Goal: Information Seeking & Learning: Learn about a topic

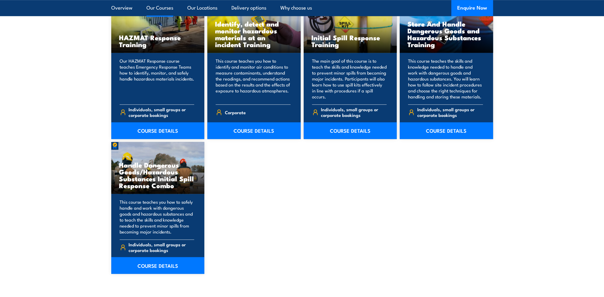
scroll to position [447, 0]
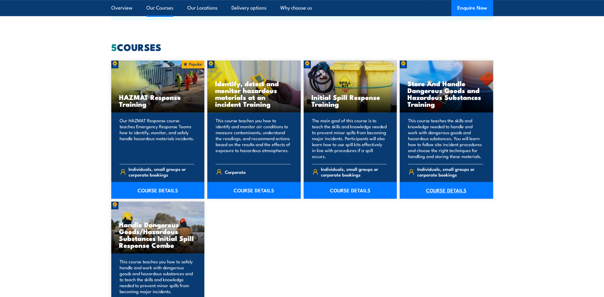
click at [448, 189] on link "COURSE DETAILS" at bounding box center [446, 190] width 93 height 17
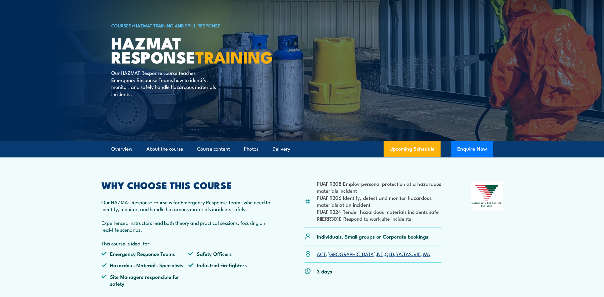
scroll to position [60, 0]
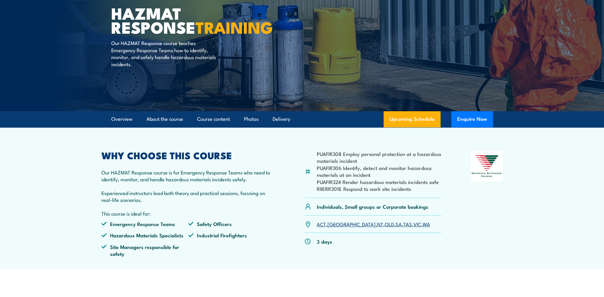
click at [423, 223] on link "WA" at bounding box center [426, 223] width 7 height 7
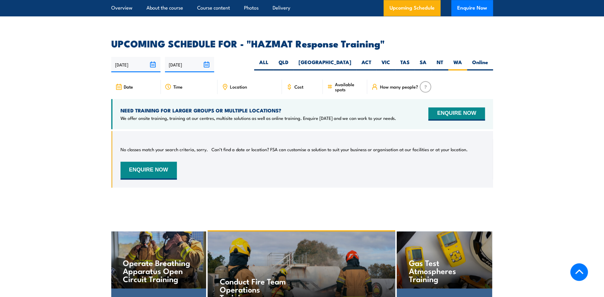
scroll to position [855, 0]
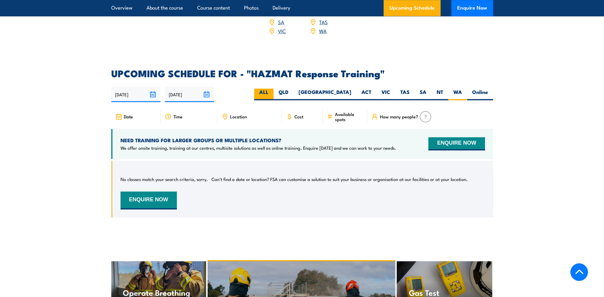
click at [273, 89] on label "ALL" at bounding box center [263, 95] width 19 height 12
click at [272, 89] on input "ALL" at bounding box center [270, 91] width 4 height 4
radio input "true"
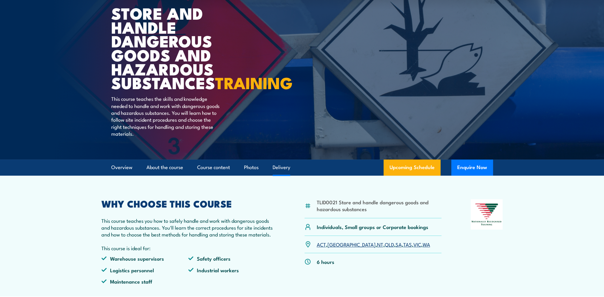
scroll to position [119, 0]
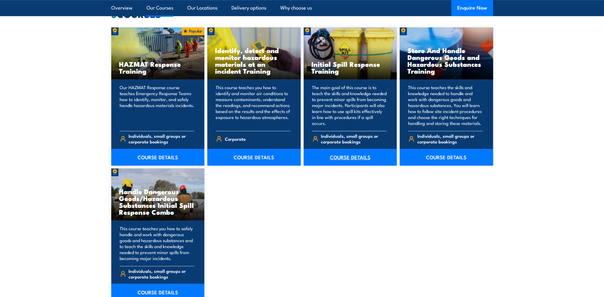
scroll to position [447, 0]
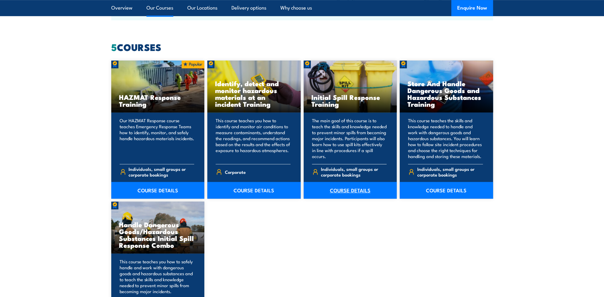
click at [342, 190] on link "COURSE DETAILS" at bounding box center [350, 190] width 93 height 17
click at [249, 189] on link "COURSE DETAILS" at bounding box center [253, 190] width 93 height 17
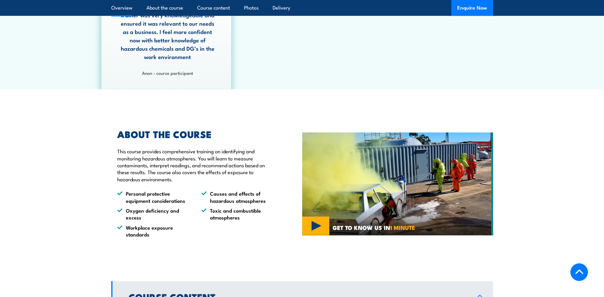
scroll to position [388, 0]
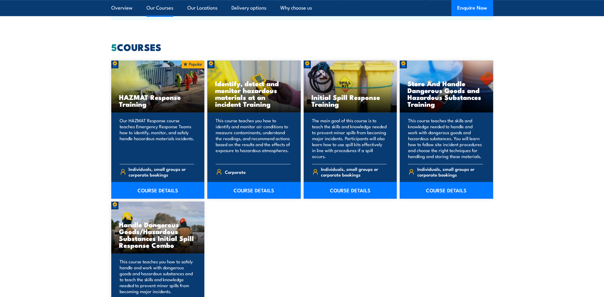
scroll to position [537, 0]
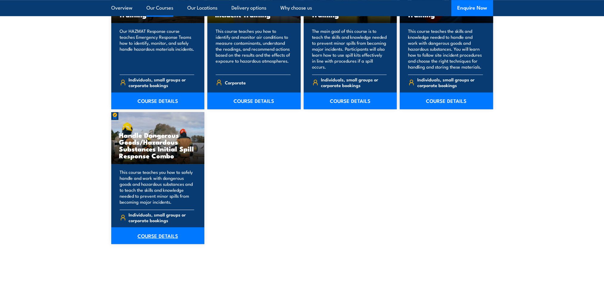
click at [158, 237] on link "COURSE DETAILS" at bounding box center [157, 235] width 93 height 17
click at [162, 99] on link "COURSE DETAILS" at bounding box center [157, 100] width 93 height 17
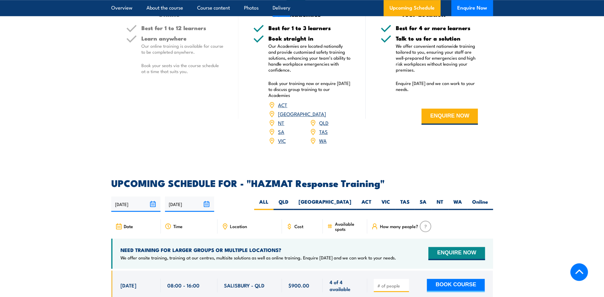
scroll to position [775, 0]
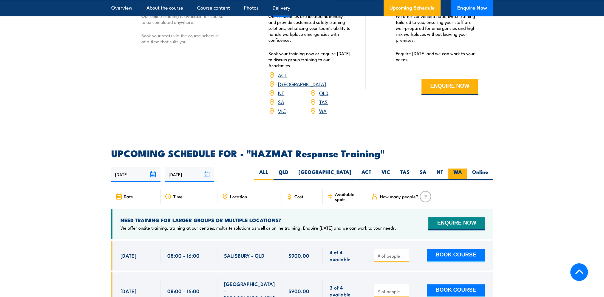
click at [456, 168] on label "WA" at bounding box center [457, 174] width 19 height 12
click at [462, 168] on input "WA" at bounding box center [464, 170] width 4 height 4
radio input "true"
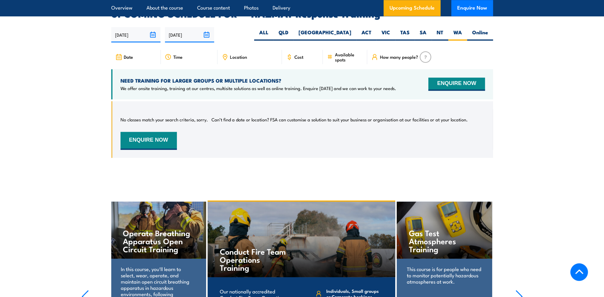
scroll to position [825, 0]
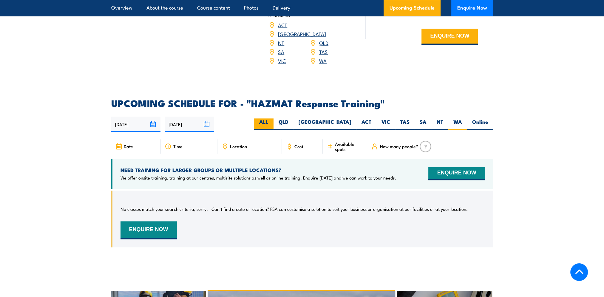
click at [273, 118] on label "ALL" at bounding box center [263, 124] width 19 height 12
click at [272, 118] on input "ALL" at bounding box center [270, 120] width 4 height 4
radio input "true"
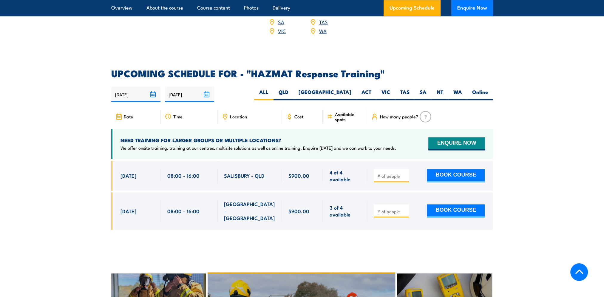
scroll to position [825, 0]
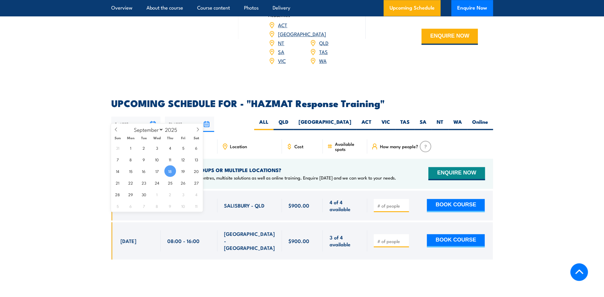
click at [151, 117] on input "[DATE]" at bounding box center [135, 124] width 49 height 15
click at [197, 130] on icon at bounding box center [198, 129] width 4 height 4
select select "10"
click at [169, 183] on span "20" at bounding box center [170, 183] width 12 height 12
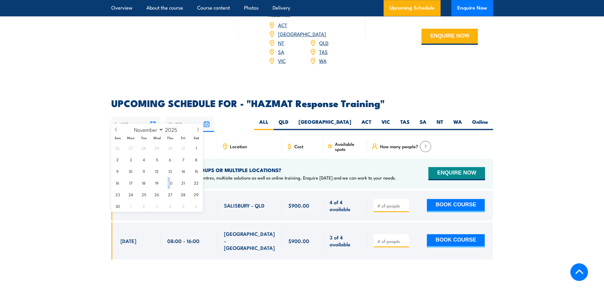
type input "[DATE]"
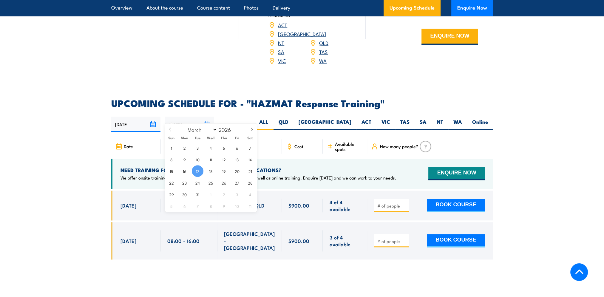
click at [203, 117] on input "17/03/2026" at bounding box center [189, 124] width 49 height 15
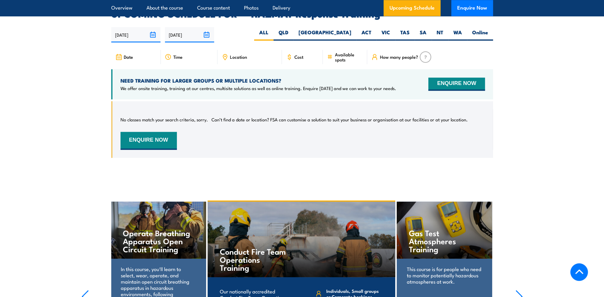
scroll to position [855, 0]
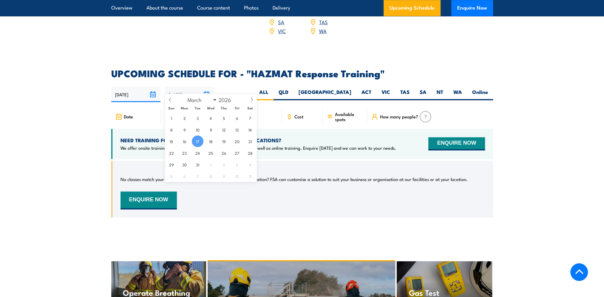
click at [203, 87] on input "17/03/2026" at bounding box center [189, 94] width 49 height 15
click at [250, 101] on icon at bounding box center [252, 100] width 4 height 4
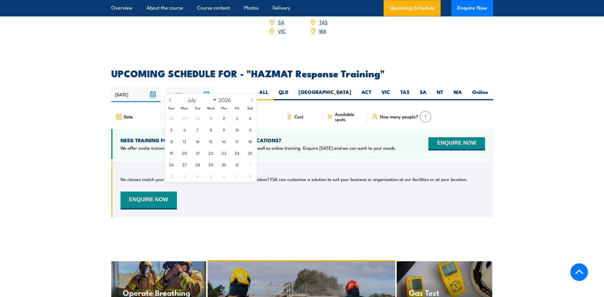
click at [250, 101] on icon at bounding box center [252, 100] width 4 height 4
select select "10"
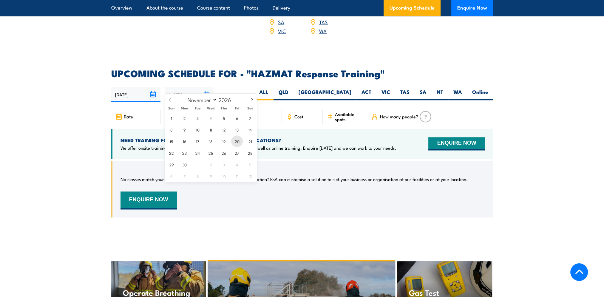
click at [236, 141] on span "20" at bounding box center [237, 141] width 12 height 12
type input "20/11/2026"
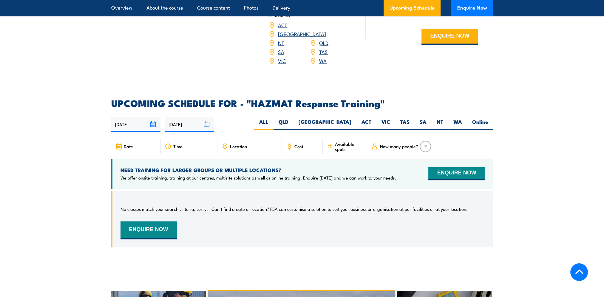
scroll to position [796, 0]
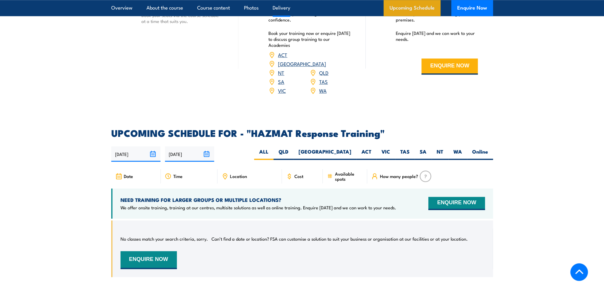
click at [419, 5] on link "Upcoming Schedule" at bounding box center [411, 8] width 57 height 16
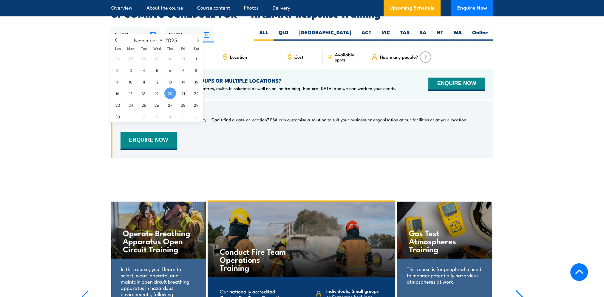
click at [150, 27] on input "[DATE]" at bounding box center [135, 34] width 49 height 15
click at [117, 39] on icon at bounding box center [116, 40] width 4 height 4
select select "8"
click at [146, 104] on span "30" at bounding box center [144, 105] width 12 height 12
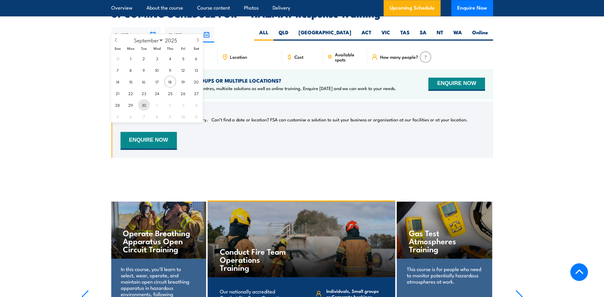
type input "[DATE]"
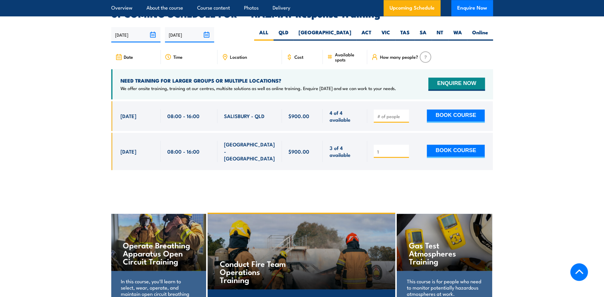
type input "1"
click at [405, 149] on input "1" at bounding box center [392, 152] width 30 height 6
click at [412, 162] on div "1" at bounding box center [302, 140] width 382 height 78
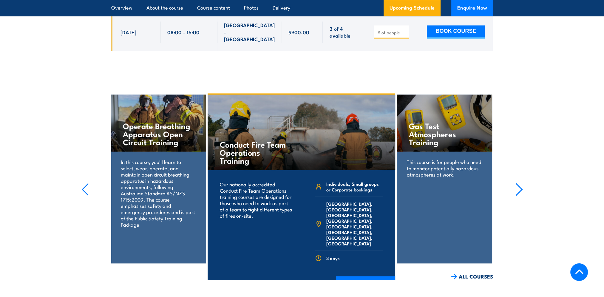
click at [86, 183] on icon "button" at bounding box center [84, 189] width 7 height 13
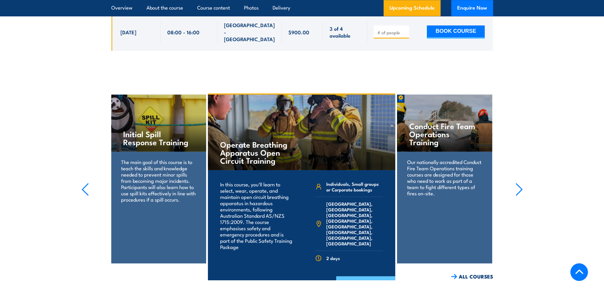
click at [372, 276] on link "COURSE DETAILS" at bounding box center [365, 284] width 59 height 16
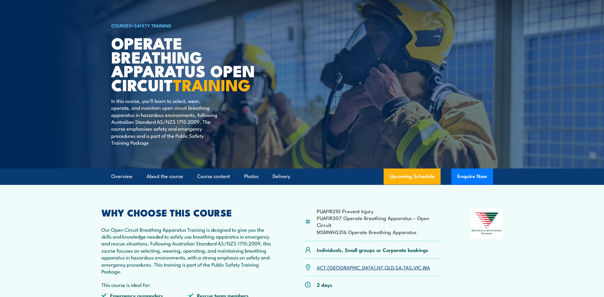
scroll to position [60, 0]
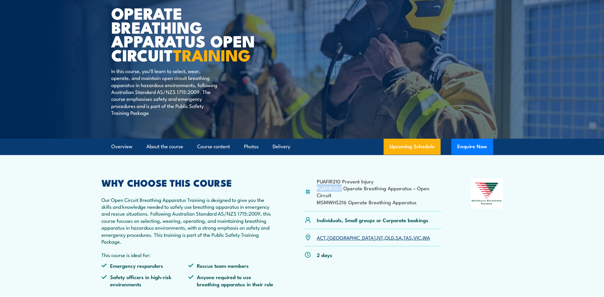
drag, startPoint x: 316, startPoint y: 187, endPoint x: 342, endPoint y: 188, distance: 26.3
click at [342, 188] on div "PUAFIR210 Prevent Injury PUAFIR207 Operate Breathing Apparatus – Open Circuit M…" at bounding box center [372, 194] width 137 height 33
drag, startPoint x: 342, startPoint y: 188, endPoint x: 338, endPoint y: 188, distance: 4.5
copy li "PUAFIR207"
